Goal: Find contact information: Find contact information

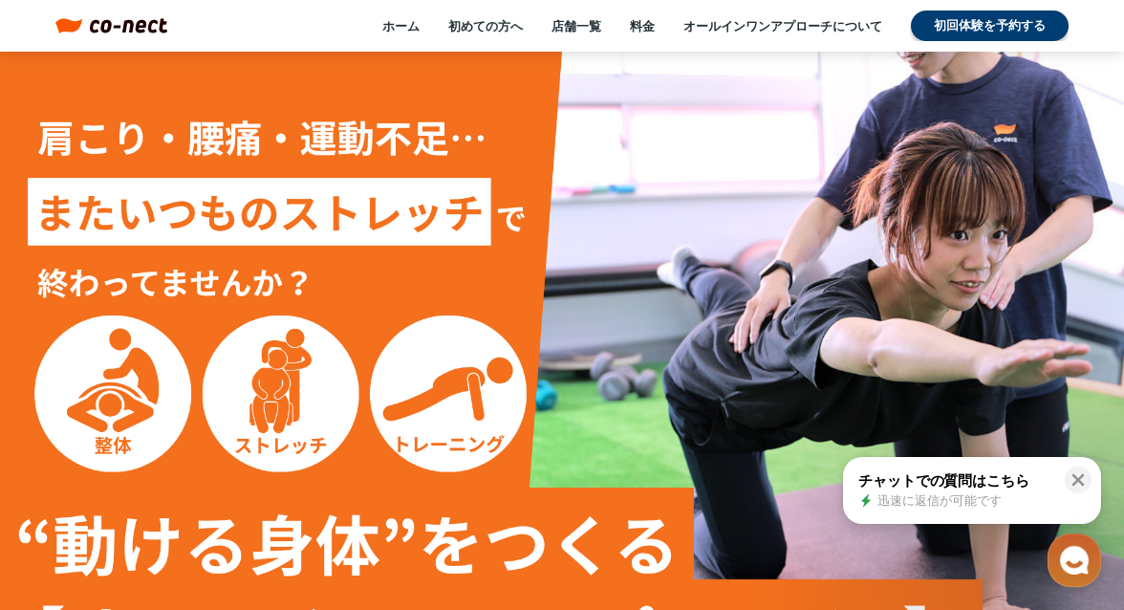
click at [265, 11] on div "ホーム 初めての方へ 店舗一覧 料金 オールインワンアプローチについて 初回体験を予約する" at bounding box center [617, 26] width 901 height 31
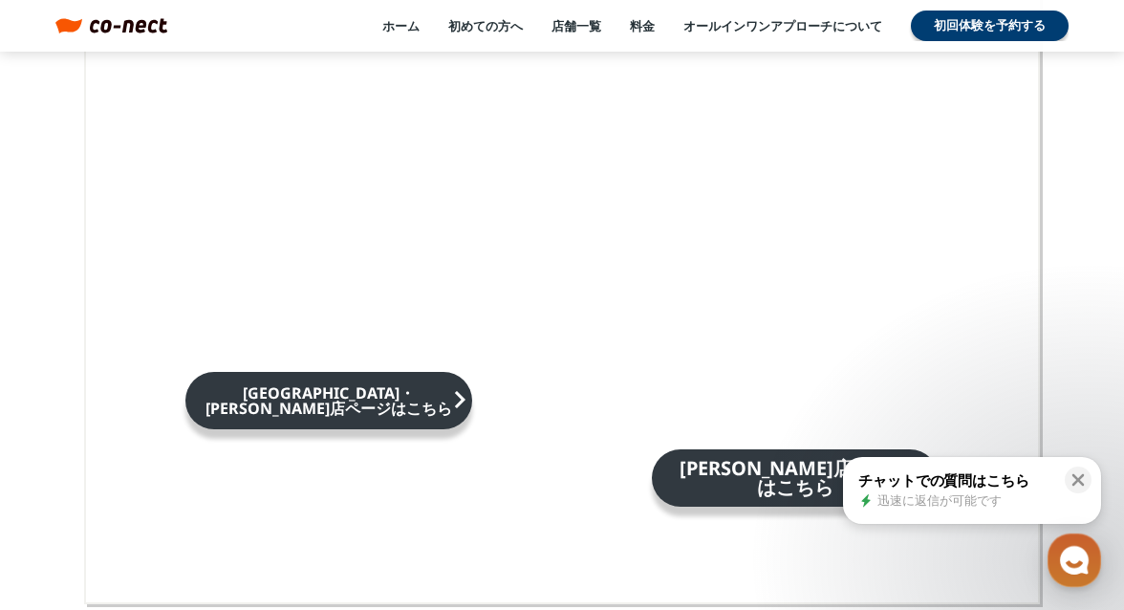
scroll to position [12756, 0]
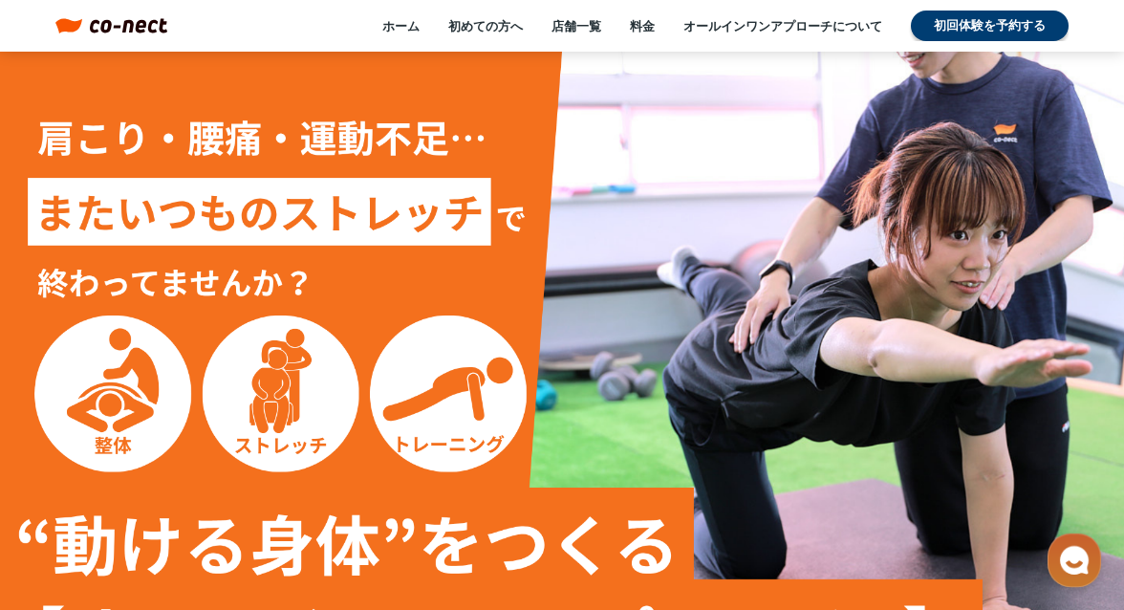
click at [657, 119] on img at bounding box center [562, 368] width 1124 height 633
